Goal: Task Accomplishment & Management: Use online tool/utility

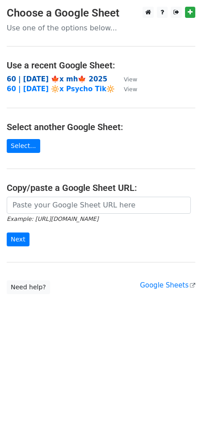
click at [64, 75] on strong "60 | [DATE] 🍁x mh🍁 2025" at bounding box center [57, 79] width 101 height 8
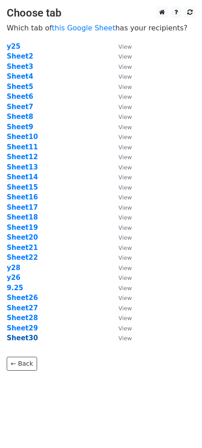
click at [30, 336] on strong "Sheet30" at bounding box center [22, 338] width 31 height 8
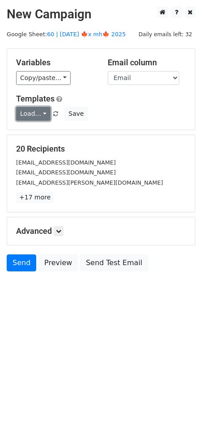
click at [38, 117] on link "Load..." at bounding box center [33, 114] width 34 height 14
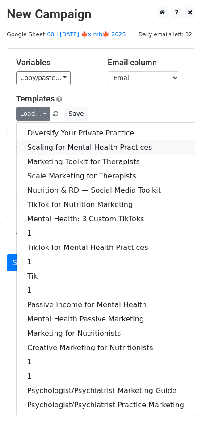
click at [58, 144] on link "Scaling for Mental Health Practices" at bounding box center [106, 147] width 178 height 14
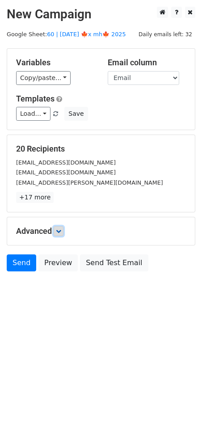
click at [60, 229] on icon at bounding box center [58, 231] width 5 height 5
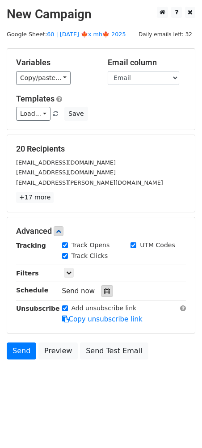
click at [104, 290] on icon at bounding box center [107, 291] width 6 height 6
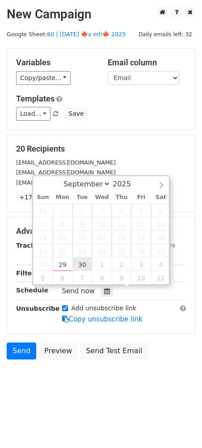
type input "2025-09-30 12:00"
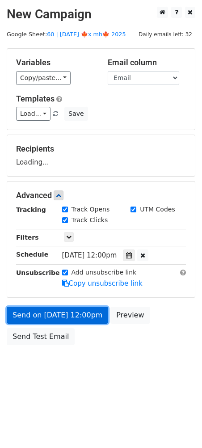
click at [80, 312] on link "Send on Sep 30 at 12:00pm" at bounding box center [58, 315] width 102 height 17
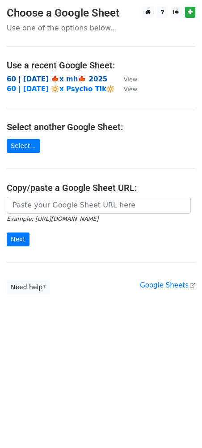
click at [70, 77] on strong "60 | [DATE] 🍁x mh🍁 2025" at bounding box center [57, 79] width 101 height 8
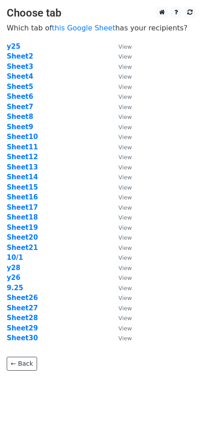
click at [17, 253] on td "10/1" at bounding box center [58, 258] width 103 height 10
click at [17, 256] on strong "10/1" at bounding box center [15, 258] width 17 height 8
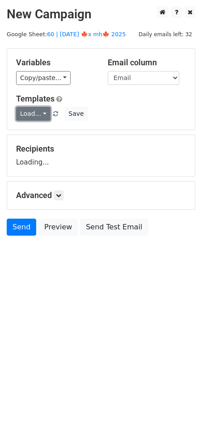
click at [38, 109] on link "Load..." at bounding box center [33, 114] width 34 height 14
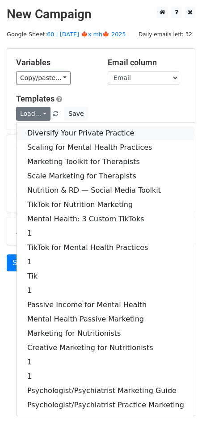
click at [39, 126] on link "Diversify Your Private Practice" at bounding box center [106, 133] width 178 height 14
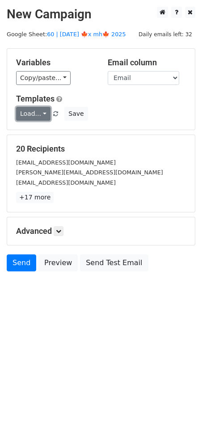
click at [40, 115] on link "Load..." at bounding box center [33, 114] width 34 height 14
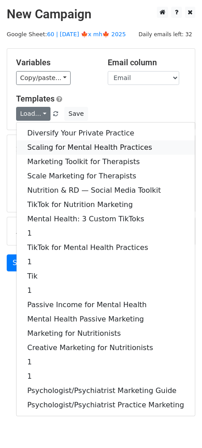
click at [45, 147] on link "Scaling for Mental Health Practices" at bounding box center [106, 147] width 178 height 14
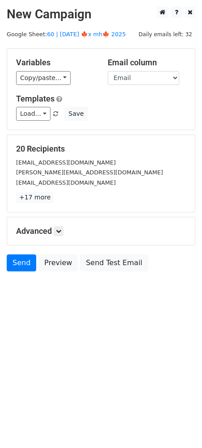
click at [57, 245] on div "Advanced Tracking Track Opens UTM Codes Track Clicks Filters Only include sprea…" at bounding box center [101, 231] width 189 height 29
click at [38, 112] on link "Load..." at bounding box center [33, 114] width 34 height 14
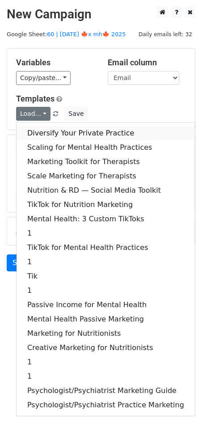
click at [37, 138] on link "Diversify Your Private Practice" at bounding box center [106, 133] width 178 height 14
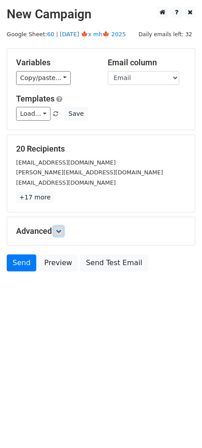
click at [60, 229] on icon at bounding box center [58, 231] width 5 height 5
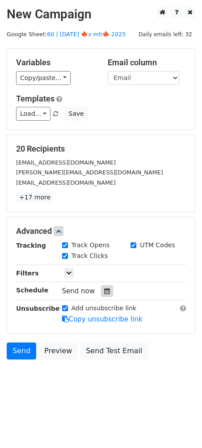
click at [101, 293] on div at bounding box center [107, 291] width 12 height 12
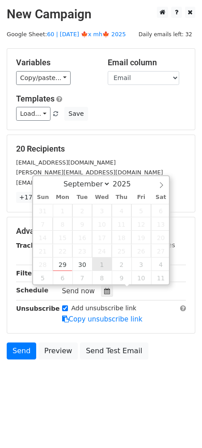
type input "2025-10-01 12:00"
select select "9"
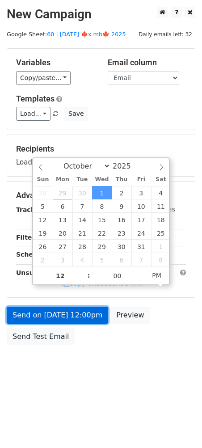
click at [74, 317] on link "Send on Oct 1 at 12:00pm" at bounding box center [58, 315] width 102 height 17
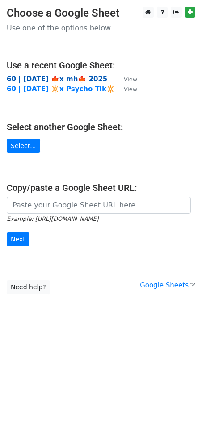
click at [62, 77] on strong "60 | [DATE] 🍁x mh🍁 2025" at bounding box center [57, 79] width 101 height 8
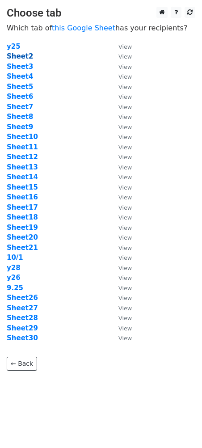
click at [23, 57] on strong "Sheet2" at bounding box center [20, 56] width 26 height 8
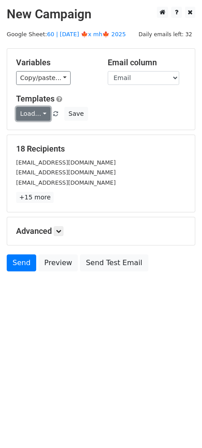
click at [38, 114] on link "Load..." at bounding box center [33, 114] width 34 height 14
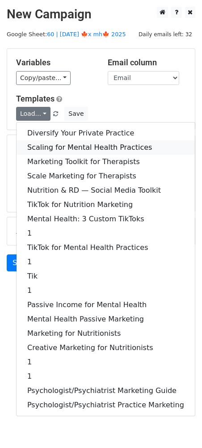
click at [40, 146] on link "Scaling for Mental Health Practices" at bounding box center [106, 147] width 178 height 14
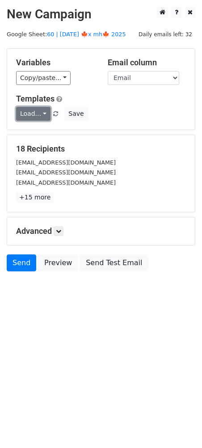
click at [35, 112] on link "Load..." at bounding box center [33, 114] width 34 height 14
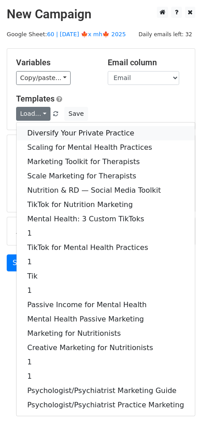
click at [36, 133] on link "Diversify Your Private Practice" at bounding box center [106, 133] width 178 height 14
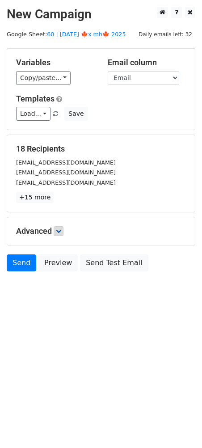
click at [55, 231] on h5 "Advanced" at bounding box center [101, 231] width 170 height 10
click at [61, 233] on icon at bounding box center [58, 231] width 5 height 5
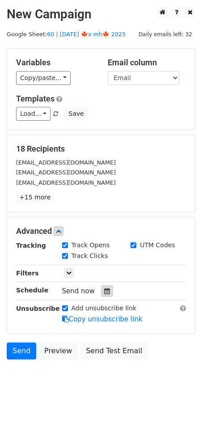
click at [101, 285] on div at bounding box center [107, 291] width 12 height 12
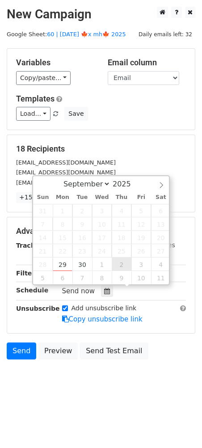
type input "[DATE] 12:00"
select select "9"
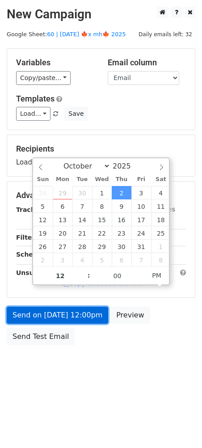
click at [80, 315] on link "Send on [DATE] 12:00pm" at bounding box center [58, 315] width 102 height 17
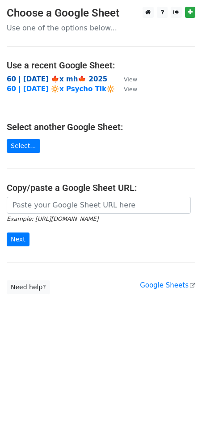
click at [80, 77] on strong "60 | [DATE] 🍁x mh🍁 2025" at bounding box center [57, 79] width 101 height 8
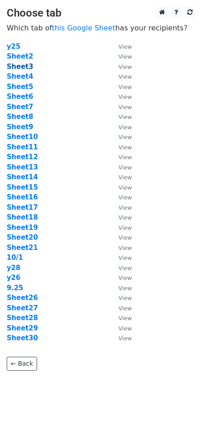
click at [22, 64] on strong "Sheet3" at bounding box center [20, 67] width 26 height 8
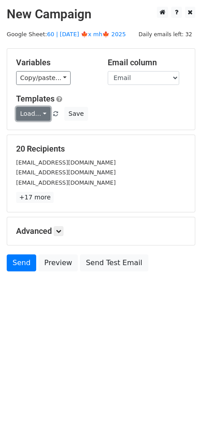
click at [30, 113] on link "Load..." at bounding box center [33, 114] width 34 height 14
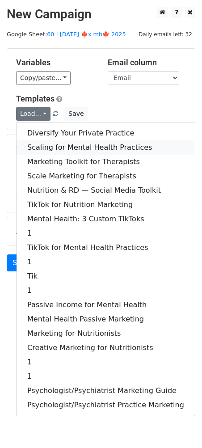
click at [56, 140] on link "Scaling for Mental Health Practices" at bounding box center [106, 147] width 178 height 14
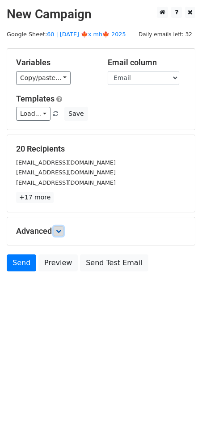
click at [58, 226] on link at bounding box center [59, 231] width 10 height 10
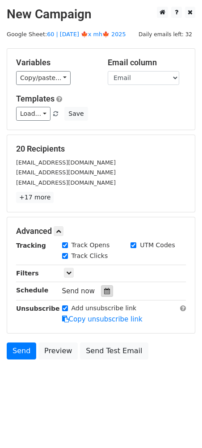
click at [104, 289] on icon at bounding box center [107, 291] width 6 height 6
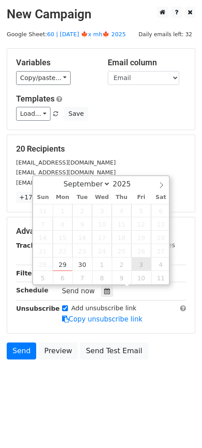
type input "2025-10-03 12:00"
select select "9"
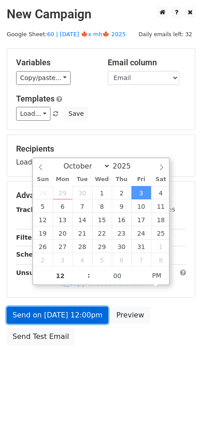
click at [86, 316] on link "Send on Oct 3 at 12:00pm" at bounding box center [58, 315] width 102 height 17
